Goal: Task Accomplishment & Management: Manage account settings

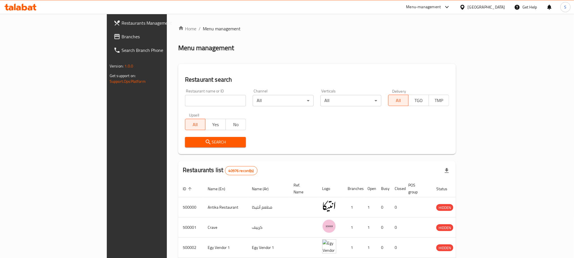
click at [501, 4] on div "Egypt" at bounding box center [486, 7] width 37 height 6
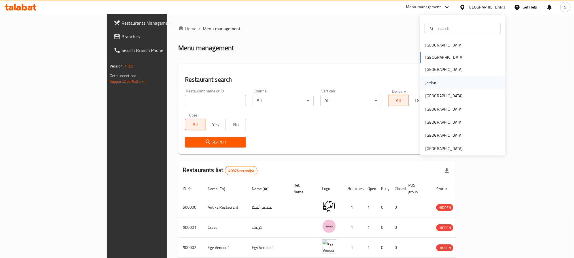
click at [426, 82] on div "Jordan" at bounding box center [430, 83] width 11 height 6
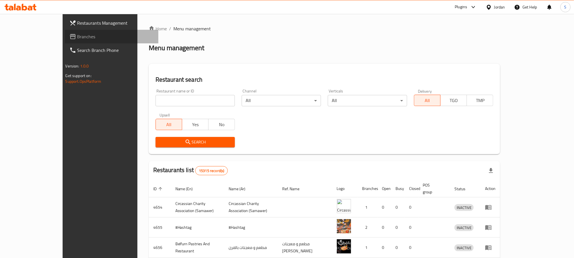
click at [77, 35] on span "Branches" at bounding box center [115, 36] width 77 height 7
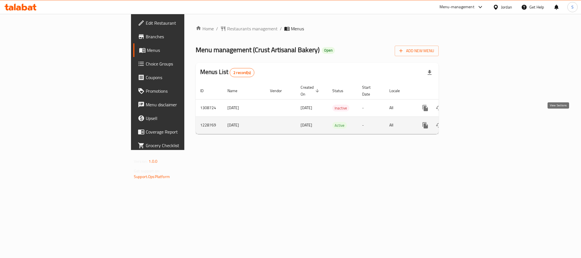
click at [469, 122] on icon "enhanced table" at bounding box center [465, 125] width 7 height 7
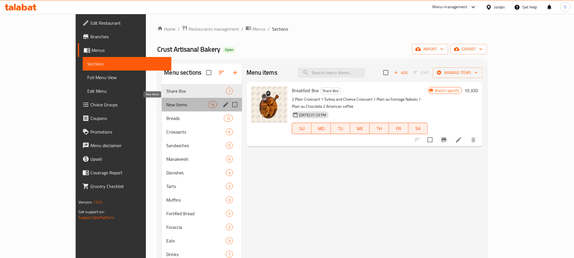
click at [166, 103] on span "New Items" at bounding box center [187, 104] width 42 height 7
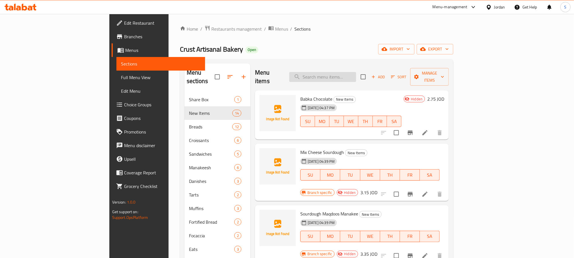
click at [356, 73] on input "search" at bounding box center [322, 77] width 67 height 10
paste input "Rum Olive Oil 250ml"
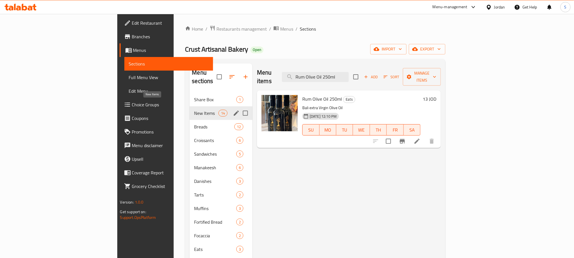
type input "Rum Olive Oil 250ml"
click at [194, 110] on span "New Items" at bounding box center [206, 113] width 24 height 7
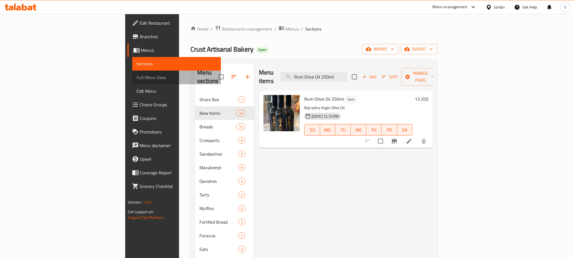
click at [137, 75] on span "Full Menu View" at bounding box center [177, 77] width 80 height 7
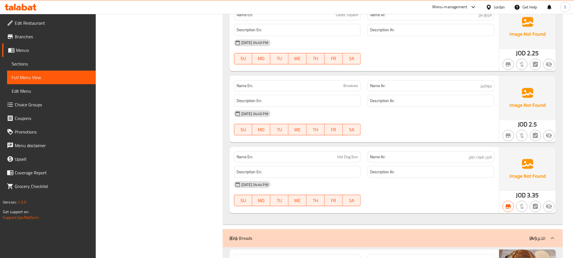
scroll to position [1031, 0]
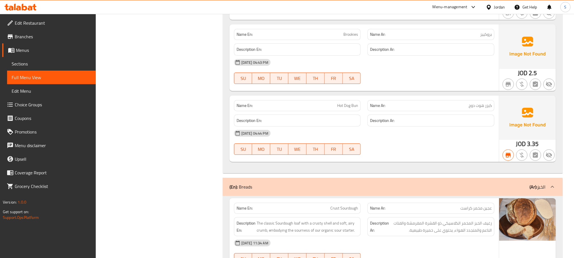
click at [31, 61] on span "Sections" at bounding box center [52, 63] width 80 height 7
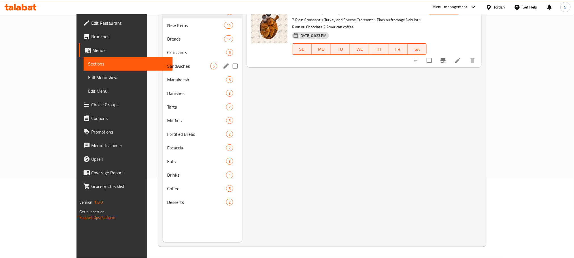
scroll to position [79, 0]
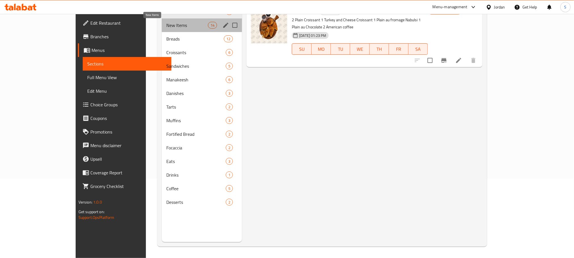
click at [166, 25] on span "New Items" at bounding box center [187, 25] width 42 height 7
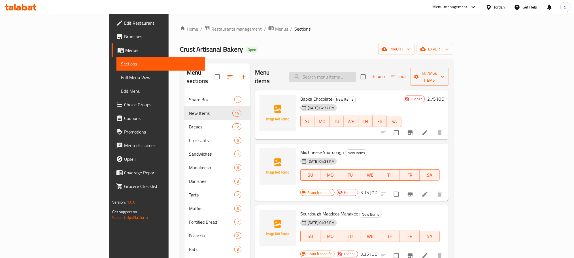
click at [351, 72] on input "search" at bounding box center [322, 77] width 67 height 10
paste input "Rum Olive Oil 250ml"
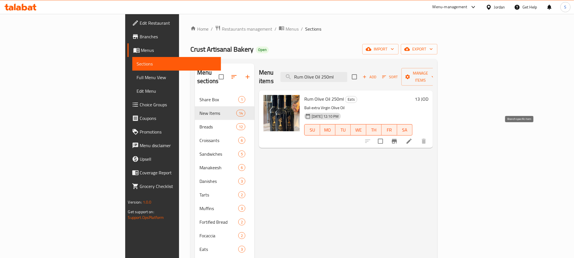
type input "Rum Olive Oil 250ml"
click at [397, 139] on icon "Branch-specific-item" at bounding box center [394, 141] width 5 height 5
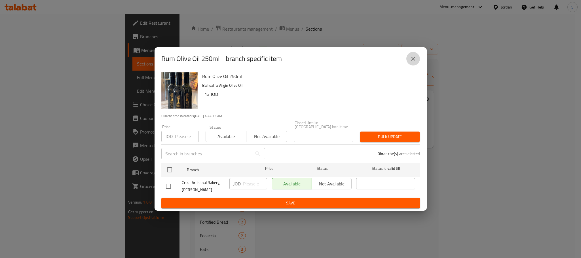
click at [411, 57] on icon "close" at bounding box center [412, 58] width 7 height 7
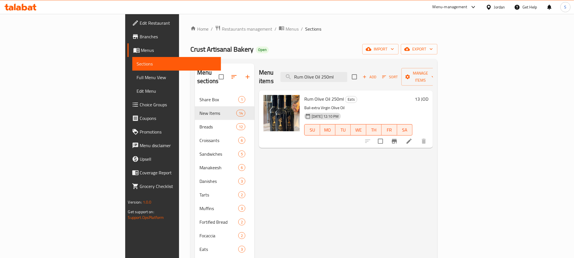
click at [140, 25] on span "Edit Restaurant" at bounding box center [178, 23] width 77 height 7
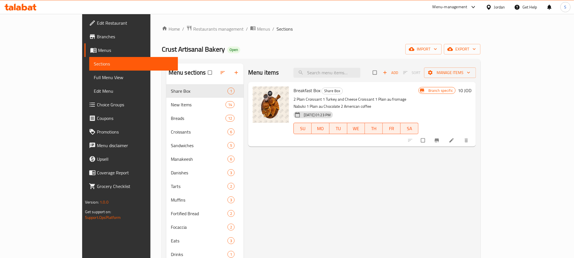
click at [98, 50] on span "Menus" at bounding box center [135, 50] width 75 height 7
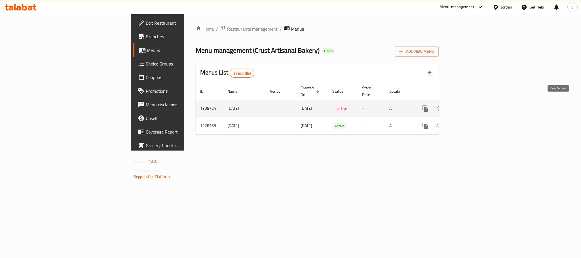
click at [469, 105] on icon "enhanced table" at bounding box center [465, 108] width 7 height 7
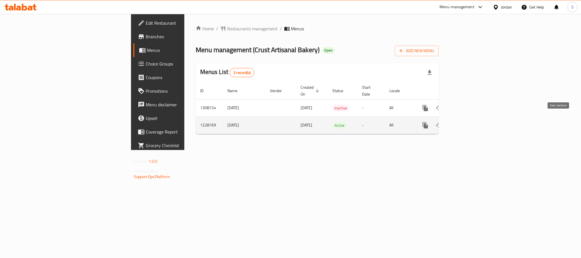
click at [469, 122] on icon "enhanced table" at bounding box center [465, 125] width 7 height 7
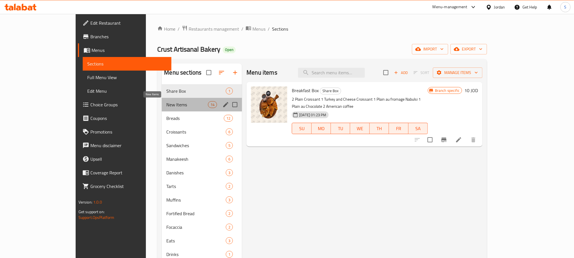
click at [166, 105] on span "New Items" at bounding box center [187, 104] width 42 height 7
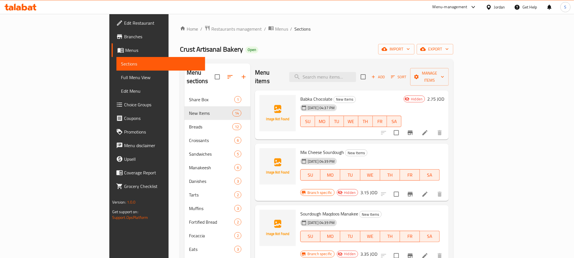
click at [301, 41] on div "Home / Restaurants management / Menus / Sections Crust Artisanal Bakery Open im…" at bounding box center [317, 175] width 274 height 301
paste input "Rum Olive Oil 250ml"
click at [348, 72] on input "Rum Olive Oil 250ml" at bounding box center [322, 77] width 67 height 10
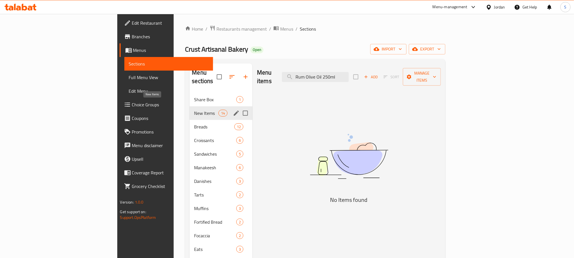
type input "Rum Olive Oil 250ml"
click at [194, 110] on span "New Items" at bounding box center [206, 113] width 24 height 7
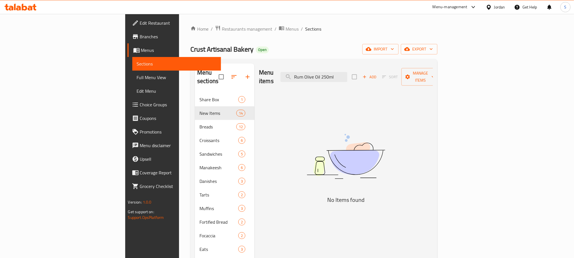
drag, startPoint x: 386, startPoint y: 73, endPoint x: 324, endPoint y: 73, distance: 62.1
click at [324, 73] on div "Menu items Rum Olive Oil 250ml Add Sort Manage items" at bounding box center [346, 76] width 174 height 27
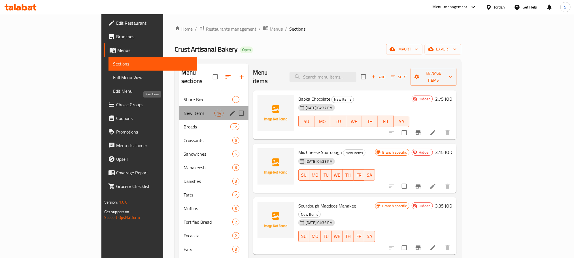
click at [184, 110] on span "New Items" at bounding box center [199, 113] width 31 height 7
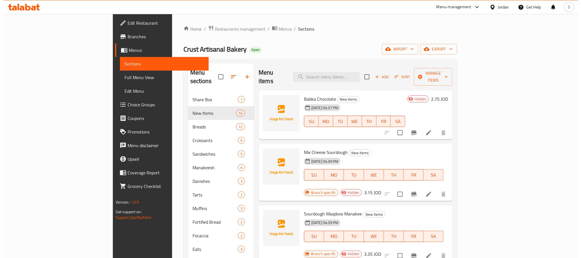
scroll to position [378, 0]
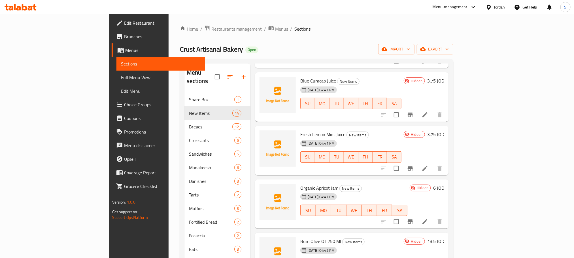
click at [307, 237] on span "Rum Olive Oil 250 Ml" at bounding box center [320, 241] width 41 height 9
copy h6 "Rum Olive Oil 250 Ml"
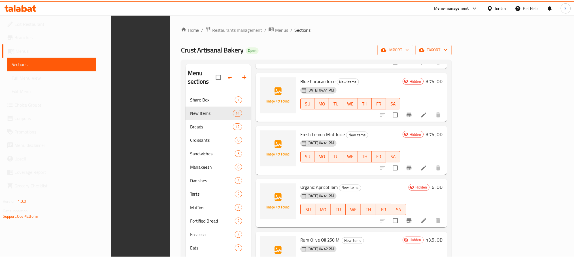
scroll to position [79, 0]
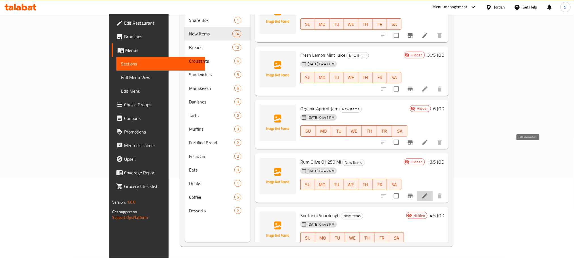
click at [428, 192] on icon at bounding box center [425, 195] width 7 height 7
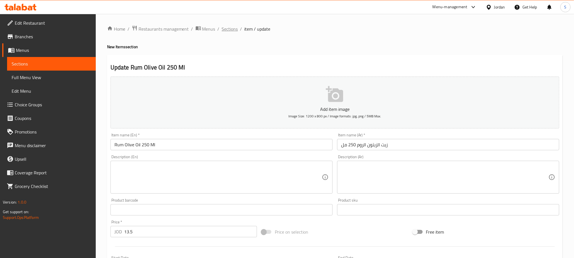
click at [230, 30] on span "Sections" at bounding box center [230, 29] width 16 height 7
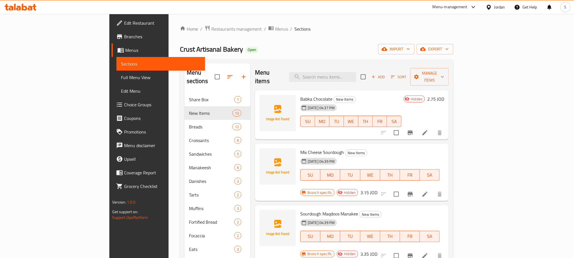
scroll to position [79, 0]
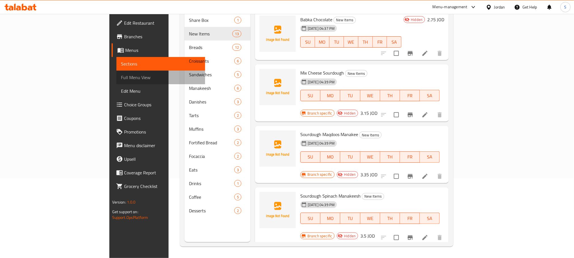
click at [121, 75] on span "Full Menu View" at bounding box center [161, 77] width 80 height 7
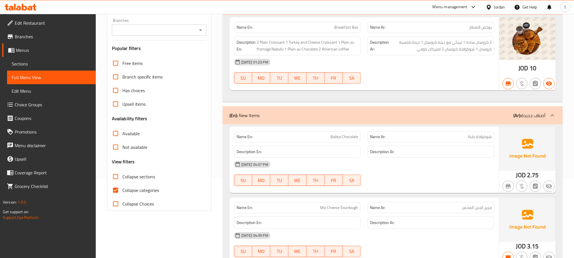
scroll to position [4864, 0]
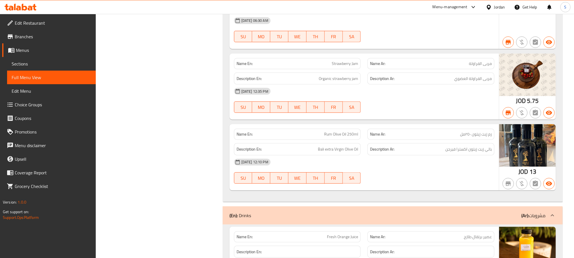
click at [346, 131] on span "Rum Olive Oil 250ml" at bounding box center [341, 134] width 34 height 6
copy span "Rum Olive Oil 250ml"
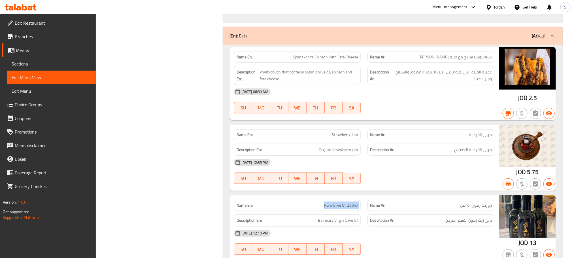
scroll to position [4762, 0]
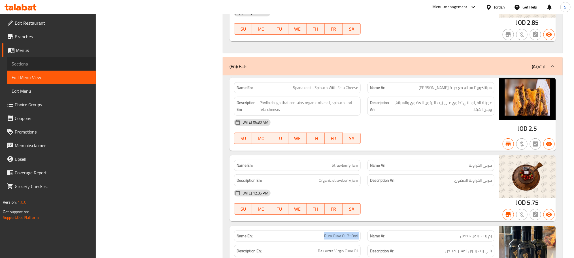
click at [23, 66] on span "Sections" at bounding box center [52, 63] width 80 height 7
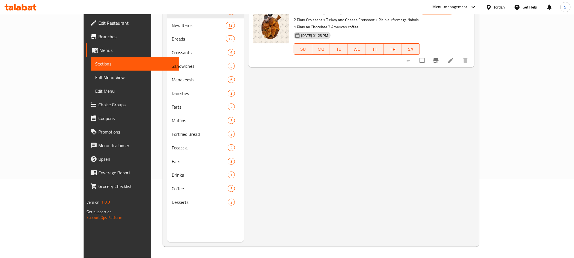
scroll to position [79, 0]
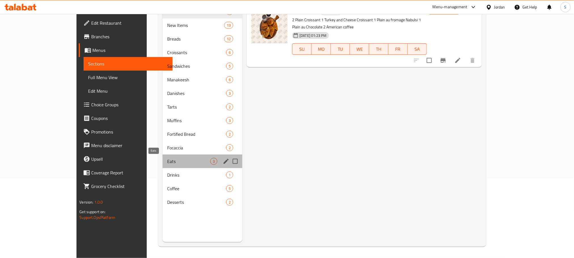
click at [167, 163] on span "Eats" at bounding box center [188, 161] width 43 height 7
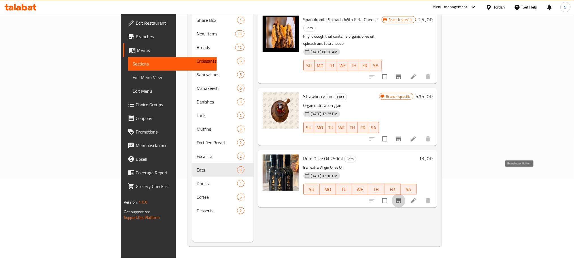
click at [401, 198] on icon "Branch-specific-item" at bounding box center [398, 200] width 5 height 5
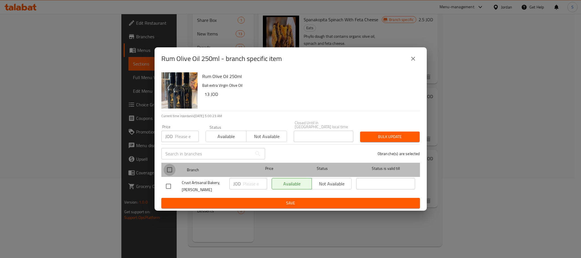
click at [167, 168] on input "checkbox" at bounding box center [170, 170] width 12 height 12
checkbox input "true"
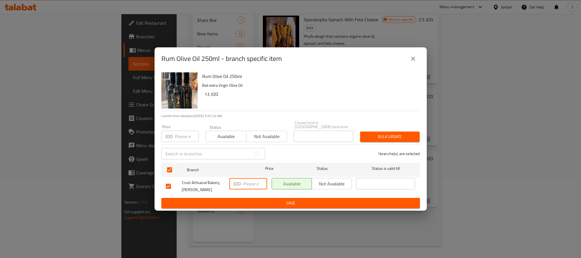
click at [247, 181] on input "number" at bounding box center [255, 183] width 24 height 11
paste input "13.5"
type input "13.5"
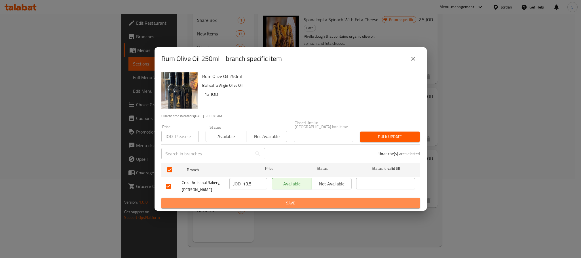
click at [290, 199] on span "Save" at bounding box center [290, 202] width 249 height 7
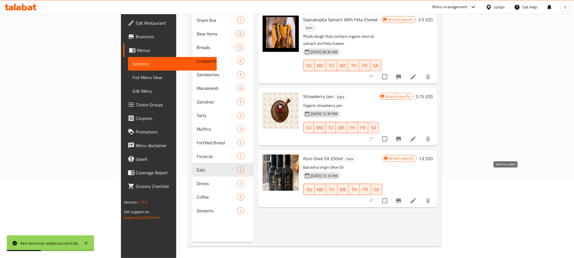
click at [391, 195] on input "checkbox" at bounding box center [385, 201] width 12 height 12
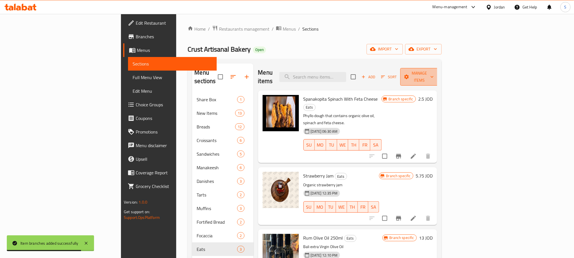
click at [434, 76] on span "Manage items" at bounding box center [419, 77] width 29 height 14
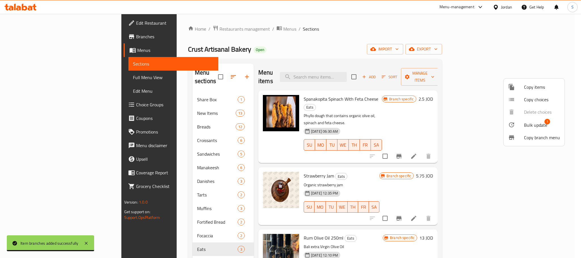
click at [537, 122] on span "Bulk update" at bounding box center [535, 125] width 23 height 7
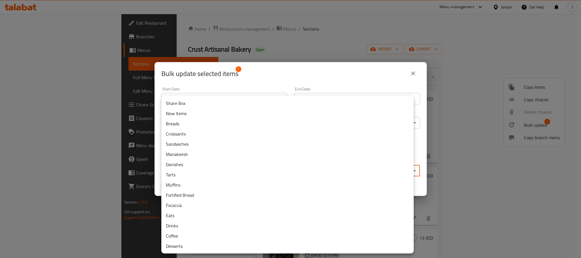
click at [293, 170] on body "​ Menu-management Jordan Get Help S Edit Restaurant Branches Menus Sections Ful…" at bounding box center [290, 136] width 581 height 244
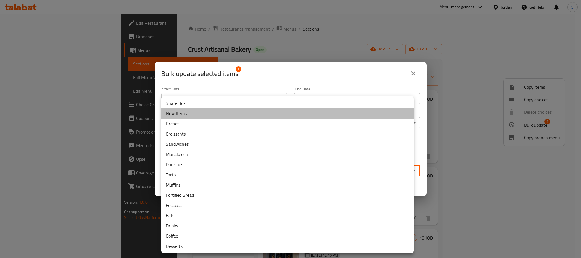
click at [184, 112] on li "New Items" at bounding box center [287, 113] width 252 height 10
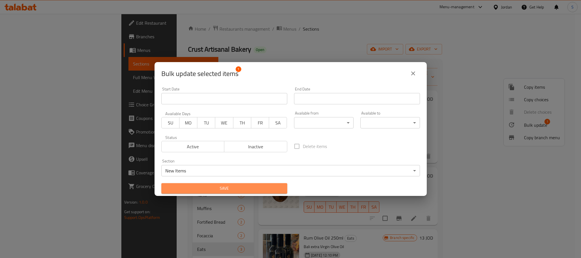
click at [225, 187] on span "Save" at bounding box center [224, 188] width 117 height 7
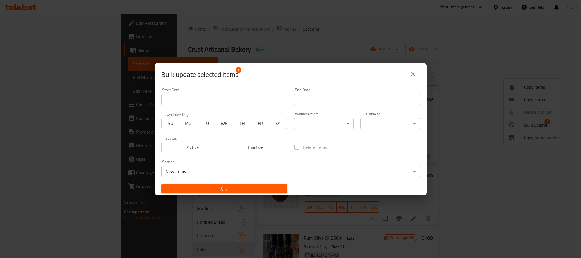
checkbox input "false"
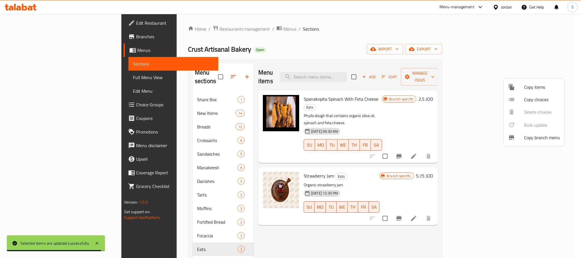
click at [133, 107] on div at bounding box center [290, 129] width 581 height 258
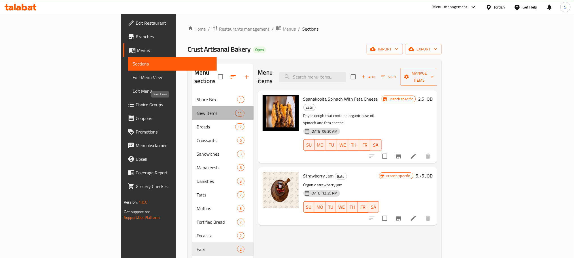
click at [197, 110] on span "New Items" at bounding box center [216, 113] width 39 height 7
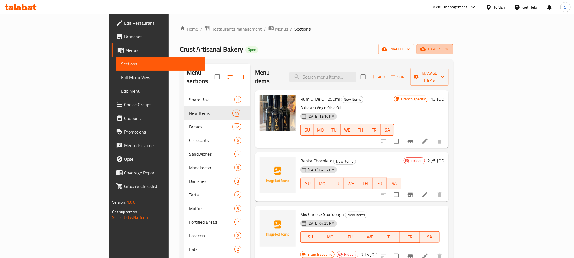
click at [449, 49] on span "export" at bounding box center [434, 49] width 27 height 7
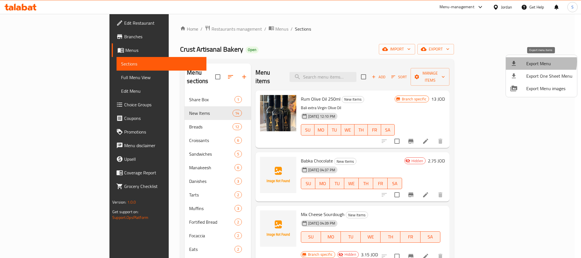
click at [536, 61] on span "Export Menu" at bounding box center [549, 63] width 46 height 7
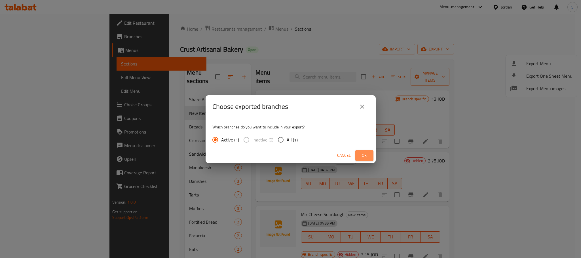
click at [362, 157] on span "Ok" at bounding box center [364, 155] width 9 height 7
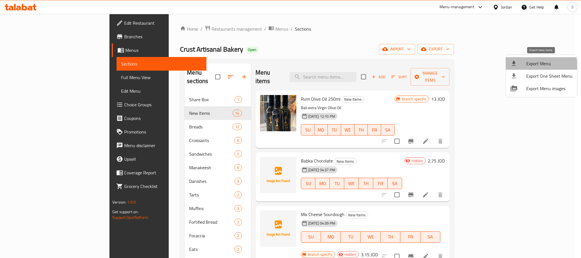
click at [531, 67] on span "Export Menu" at bounding box center [549, 63] width 46 height 7
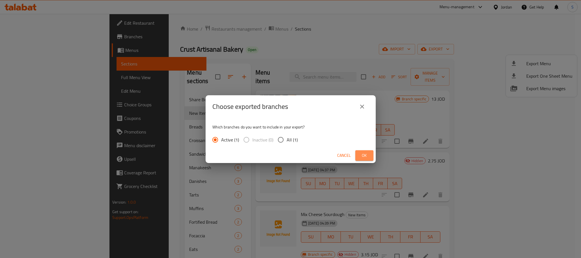
click at [364, 155] on span "Ok" at bounding box center [364, 155] width 9 height 7
